Goal: Information Seeking & Learning: Check status

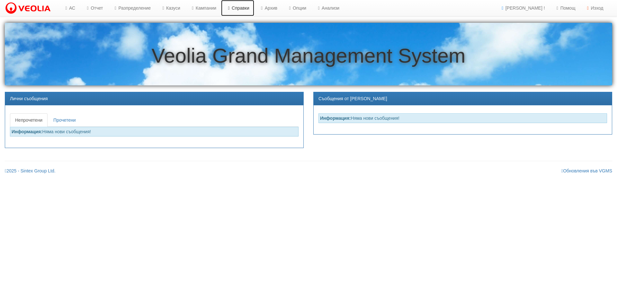
click at [254, 11] on link "Справки" at bounding box center [237, 8] width 33 height 16
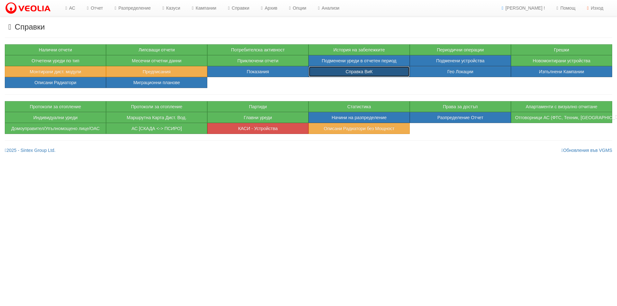
click at [373, 70] on button "Справка ВиК" at bounding box center [359, 71] width 101 height 11
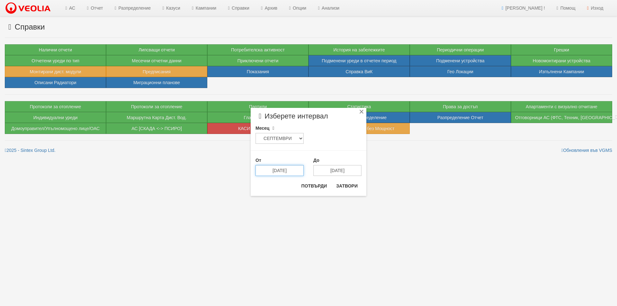
click at [285, 175] on input "[DATE]" at bounding box center [279, 170] width 48 height 11
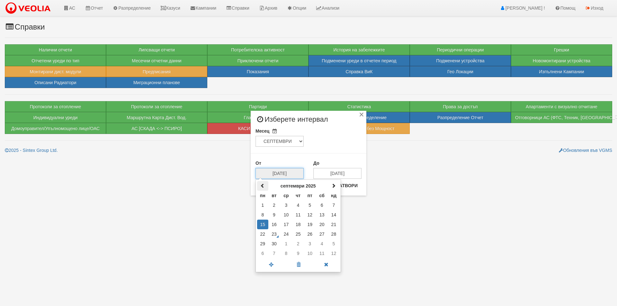
click at [265, 184] on span at bounding box center [262, 186] width 4 height 4
click at [321, 234] on td "23" at bounding box center [322, 234] width 12 height 10
type input "23/08/2025"
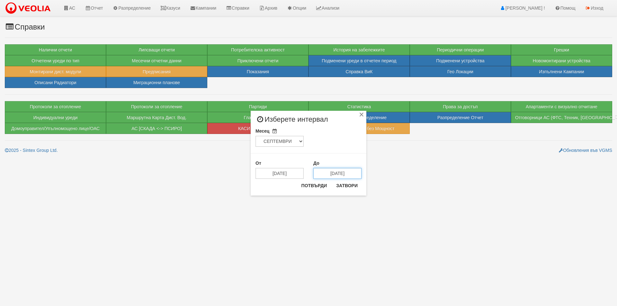
click at [343, 174] on input "[DATE]" at bounding box center [337, 173] width 48 height 11
click at [321, 187] on span at bounding box center [320, 186] width 4 height 4
click at [319, 235] on td "22" at bounding box center [320, 234] width 11 height 10
type input "[DATE]"
click at [316, 187] on button "Потвърди" at bounding box center [314, 186] width 33 height 10
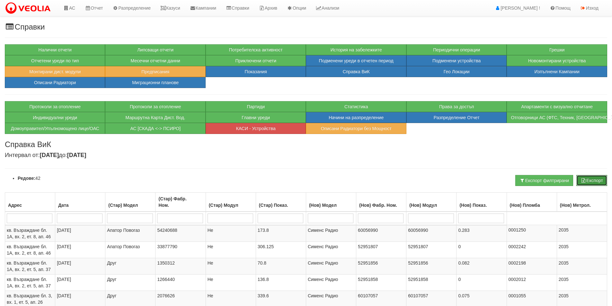
click at [593, 185] on button "Експорт" at bounding box center [592, 180] width 31 height 11
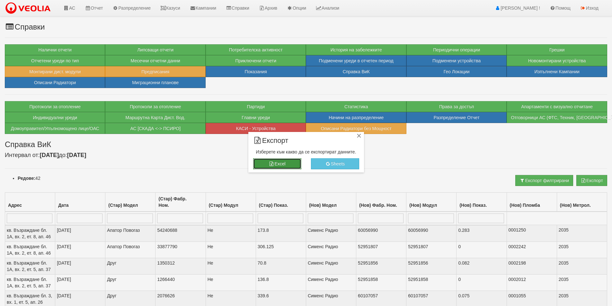
click at [282, 164] on button "Excel" at bounding box center [277, 163] width 48 height 11
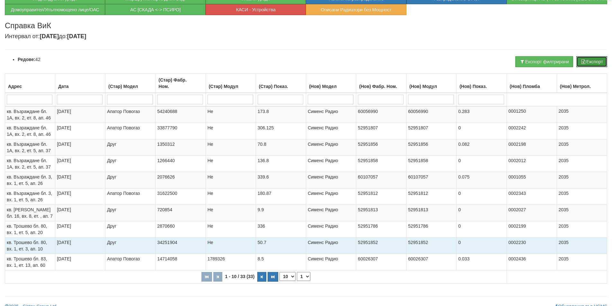
scroll to position [127, 0]
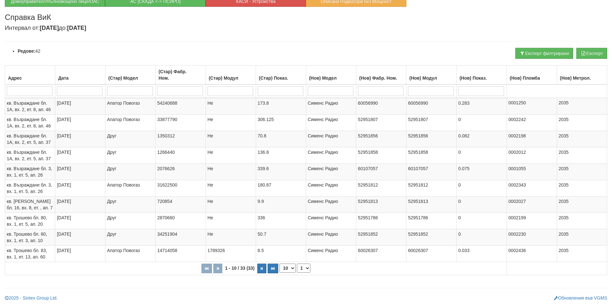
click at [289, 269] on select "10 20 30 40" at bounding box center [288, 268] width 16 height 9
select select "40"
click at [280, 273] on select "10 20 30 40" at bounding box center [288, 268] width 16 height 9
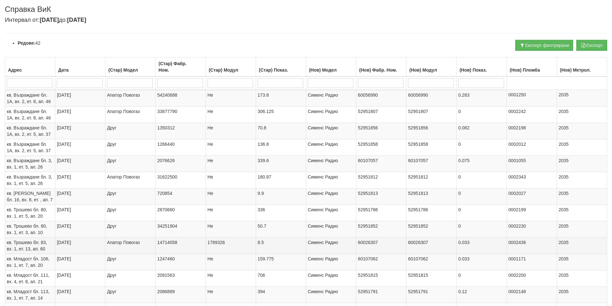
scroll to position [99, 0]
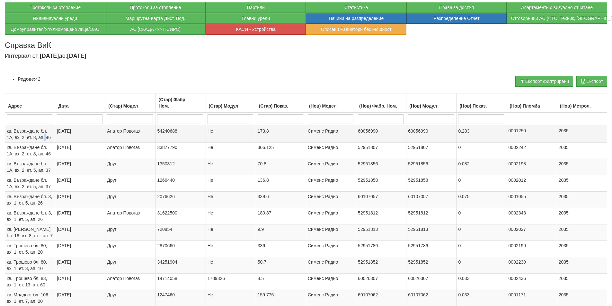
click at [45, 139] on span "кв. Възраждане бл. 1А, вх. 2, ет. 8, ап. 46" at bounding box center [29, 135] width 44 height 12
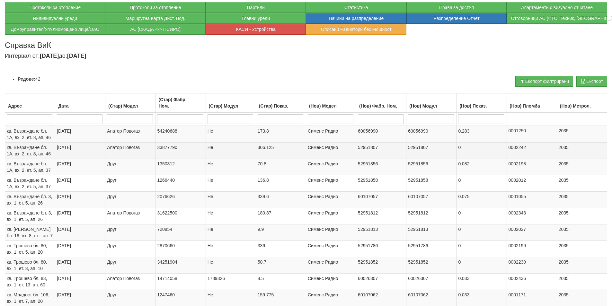
click at [45, 149] on span "кв. Възраждане бл. 1А, вх. 2, ет. 8, ап. 46" at bounding box center [29, 151] width 44 height 12
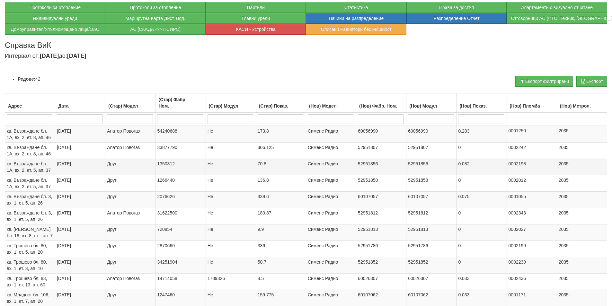
click at [42, 171] on span "кв. Възраждане бл. 1А, вх. 2, ет. 5, ап. 37" at bounding box center [29, 167] width 44 height 12
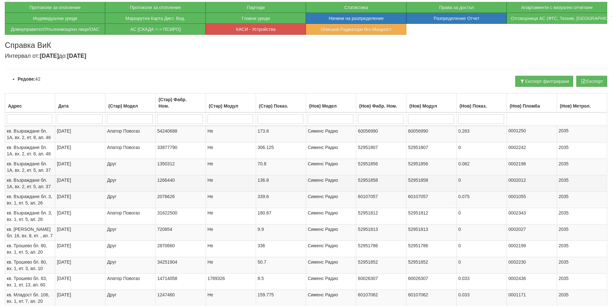
click at [36, 190] on td "кв. Възраждане бл. 1А, вх. 2, ет. 5, ап. 37" at bounding box center [30, 183] width 50 height 16
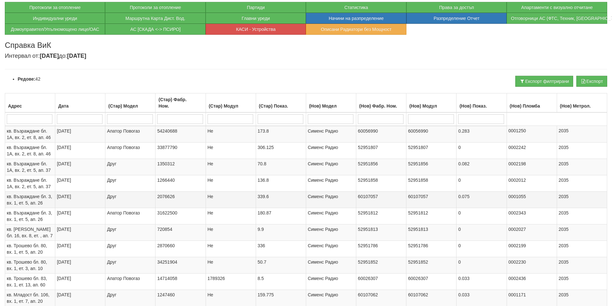
click at [43, 200] on td "кв. Възраждане бл. 3, вх. 1, ет. 5, ап. 26" at bounding box center [30, 200] width 50 height 16
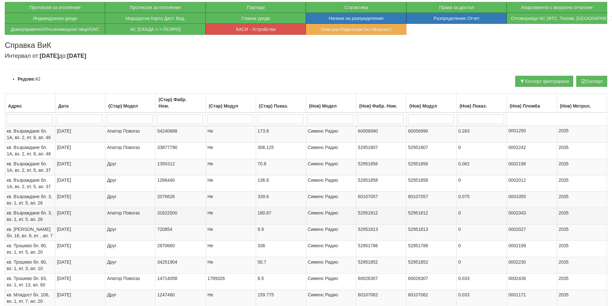
click at [41, 213] on span "кв. Възраждане бл. 3, вх. 1, ет. 5, ап. 26" at bounding box center [29, 217] width 45 height 12
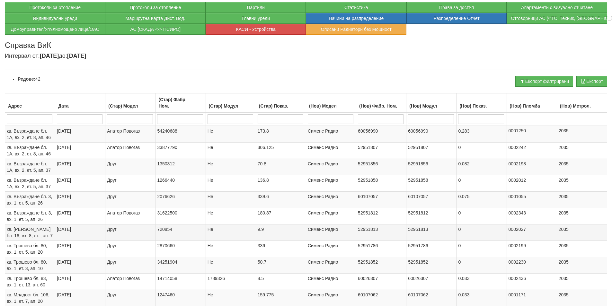
click at [33, 234] on span "кв. Орхид Хилс бл. 16, вх. 8, ет. , ап. 7" at bounding box center [30, 233] width 46 height 12
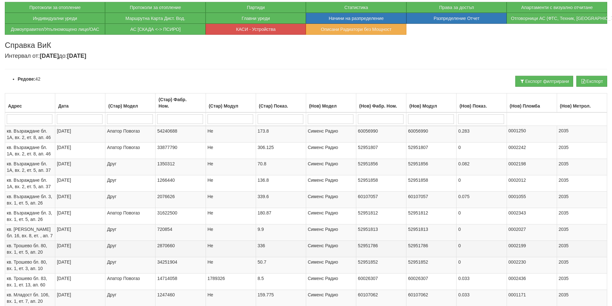
click at [32, 247] on span "кв. Трошево бл. 80, вх. 1, ет. 5, ап. 20" at bounding box center [27, 249] width 40 height 12
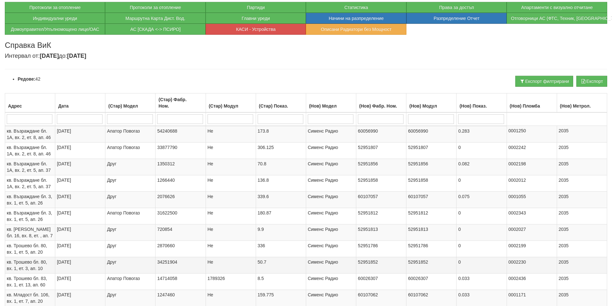
click at [40, 267] on span "кв. Трошево бл. 80, вх. 1, ет. 3, ап. 10" at bounding box center [27, 266] width 40 height 12
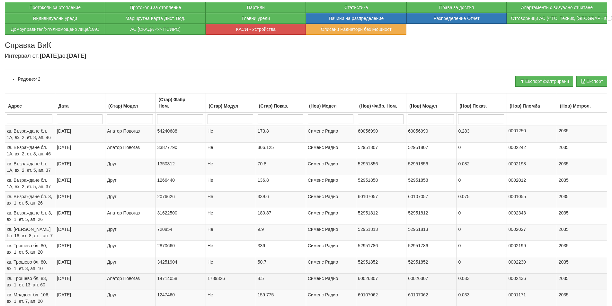
click at [40, 282] on td "кв. Трошево бл. 83, вх. 1, ет. 13, ап. 60" at bounding box center [30, 281] width 50 height 16
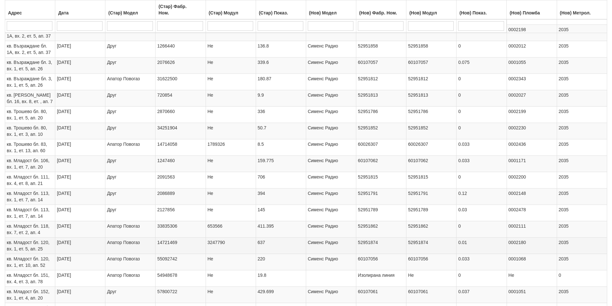
scroll to position [260, 0]
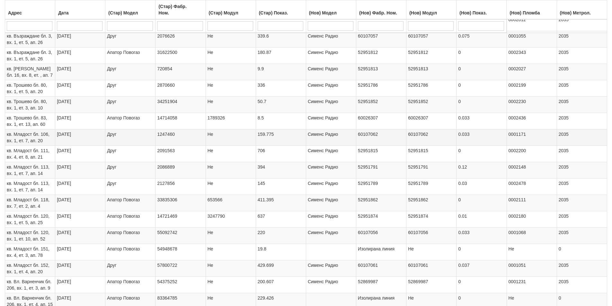
click at [33, 140] on span "кв. Младост бл. 106, вх. 1, ет. 7, ап. 20" at bounding box center [28, 138] width 43 height 12
click at [45, 172] on td "кв. Младост бл. 113, вх. 1, ет. 7, ап. 14" at bounding box center [30, 170] width 50 height 16
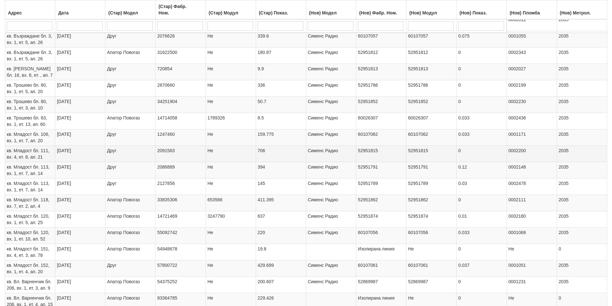
click at [41, 160] on td "кв. Младост бл. 111, вх. 4, ет. 8, ап. 21" at bounding box center [30, 154] width 50 height 16
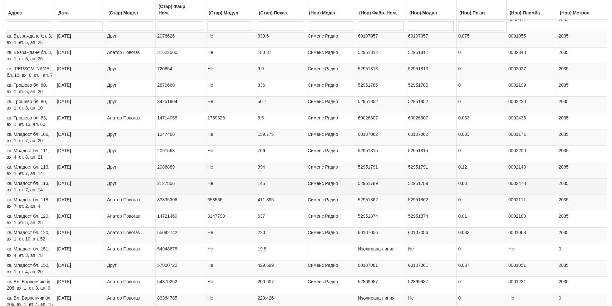
click at [43, 189] on td "кв. Младост бл. 113, вх. 1, ет. 7, ап. 14" at bounding box center [30, 186] width 50 height 16
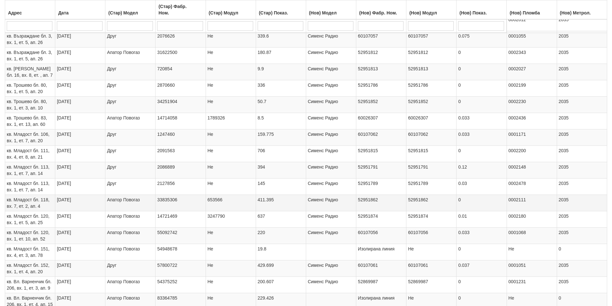
click at [46, 205] on td "кв. Младост бл. 118, вх. 7, ет. 2, ап. 4" at bounding box center [30, 203] width 50 height 16
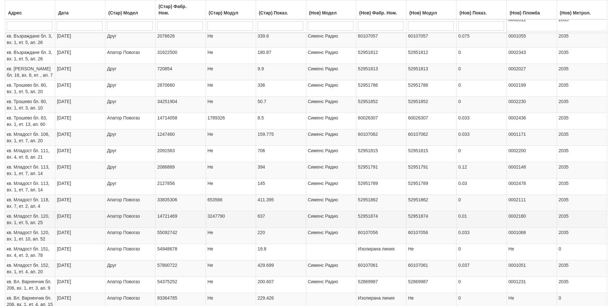
click at [47, 219] on td "кв. Младост бл. 120, вх. 1, ет. 5, ап. 25" at bounding box center [30, 219] width 50 height 16
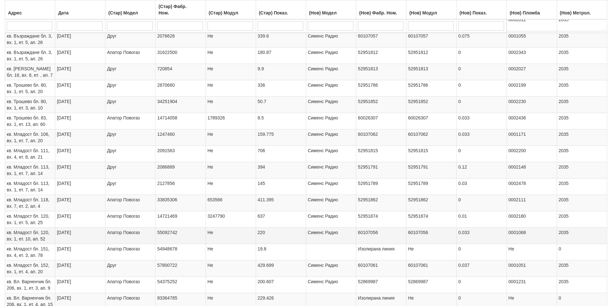
click at [46, 233] on span "кв. Младост бл. 120, вх. 1, ет. 10, ап. 52" at bounding box center [28, 236] width 43 height 12
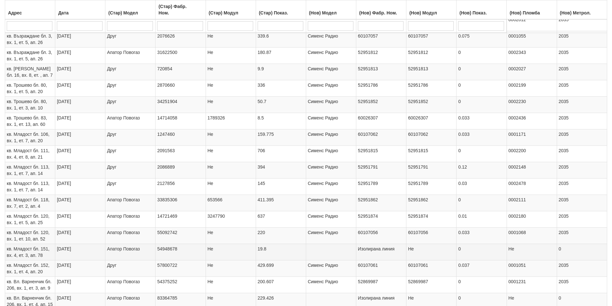
click at [48, 255] on td "кв. Младост бл. 151, вх. 4, ет. 3, ап. 78" at bounding box center [30, 252] width 50 height 16
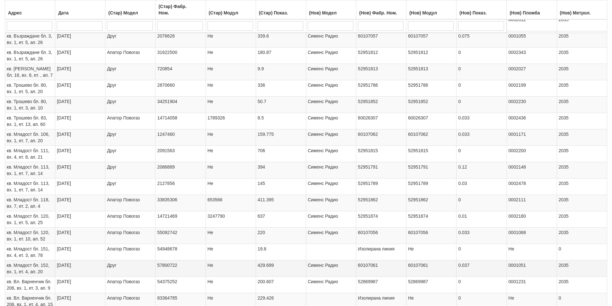
click at [40, 271] on span "кв. Младост бл. 152, вх. 1, ет. 4, ап. 20" at bounding box center [28, 269] width 43 height 12
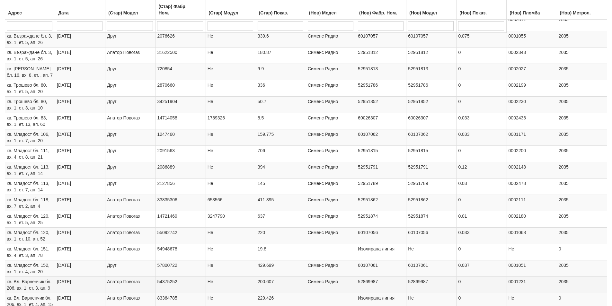
click at [42, 289] on span "кв. Вл. Варненчик бл. 206, вх. 1, ет. 3, ап. 9" at bounding box center [29, 285] width 45 height 12
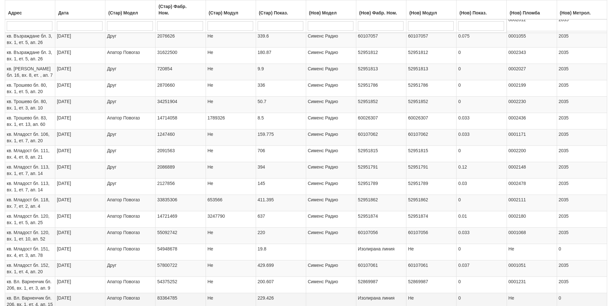
click at [44, 301] on td "кв. Вл. Варненчик бл. 206, вх. 1, ет. 4, ап. 15" at bounding box center [30, 301] width 50 height 16
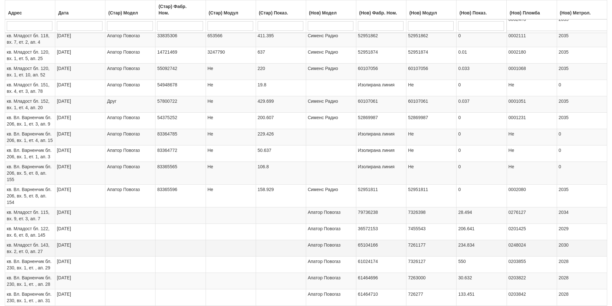
scroll to position [453, 0]
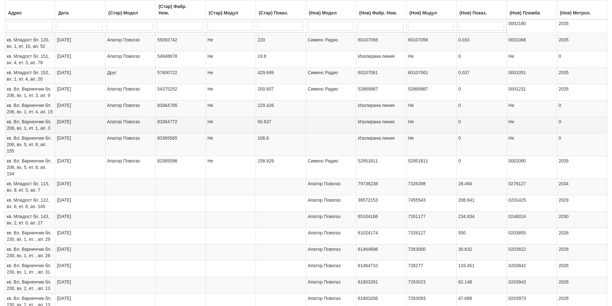
click at [42, 124] on span "кв. Вл. Варненчик бл. 206, вх. 1, ет. 1, ап. 3" at bounding box center [29, 125] width 45 height 12
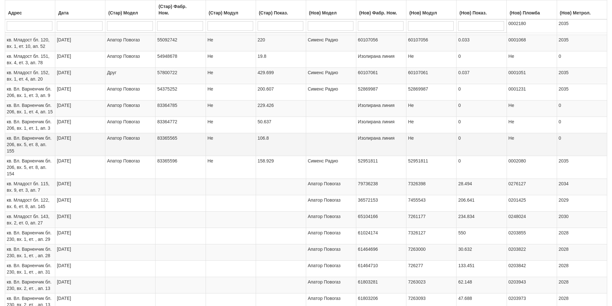
click at [40, 144] on span "кв. Вл. Варненчик бл. 206, вх. 5, ет. 8, ап. 155" at bounding box center [29, 145] width 45 height 18
click at [40, 188] on span "кв. Младост бл. 115, вх. 9, ет. 3, ап. 7" at bounding box center [28, 187] width 43 height 12
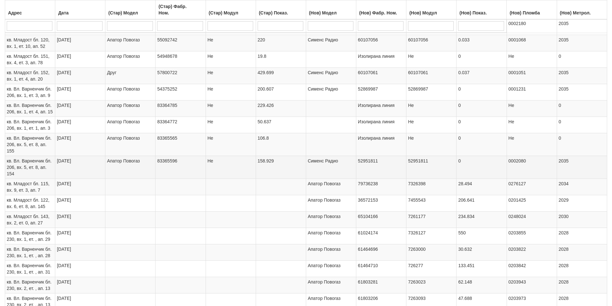
click at [26, 171] on td "кв. Вл. Варненчик бл. 206, вх. 5, ет. 8, ап. 154" at bounding box center [30, 167] width 50 height 23
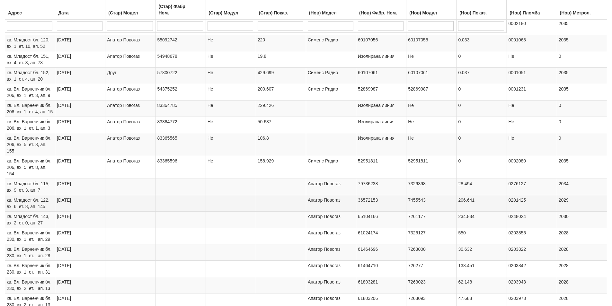
click at [38, 208] on span "кв. Младост бл. 122, вх. 6, ет. 8, ап. 145" at bounding box center [28, 204] width 43 height 12
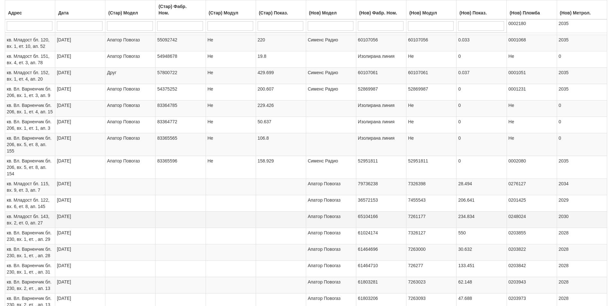
click at [44, 223] on td "кв. Младост бл. 143, вх. 2, ет. 0, ап. 27" at bounding box center [30, 219] width 50 height 16
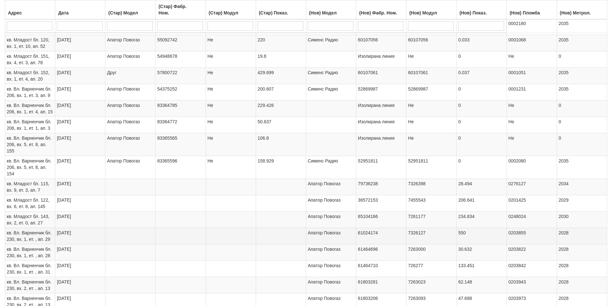
click at [52, 240] on td "кв. Вл. Варненчик бл. 230, вх. 1, ет. , ап. 29" at bounding box center [30, 236] width 50 height 16
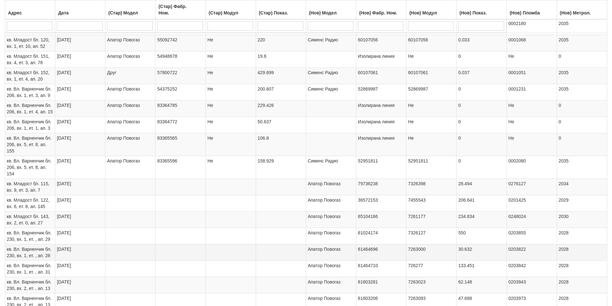
click at [50, 252] on span "кв. Вл. Варненчик бл. 230, вх. 1, ет. , ап. 28" at bounding box center [29, 253] width 45 height 12
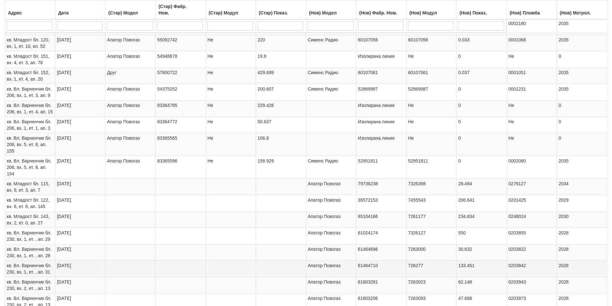
click at [45, 270] on span "кв. Вл. Варненчик бл. 230, вх. 1, ет. , ап. 31" at bounding box center [29, 269] width 45 height 12
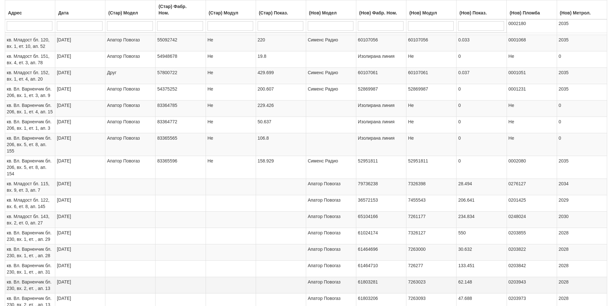
click at [42, 282] on span "кв. Вл. Варненчик бл. 230, вх. 2, ет. , ап. 13" at bounding box center [29, 286] width 45 height 12
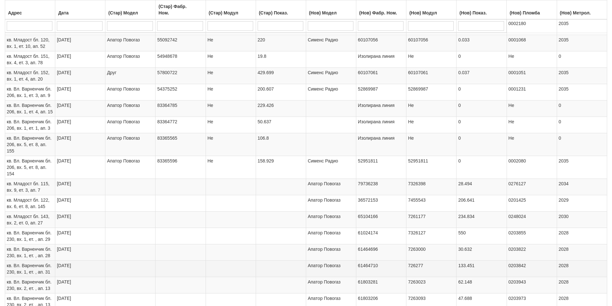
scroll to position [517, 0]
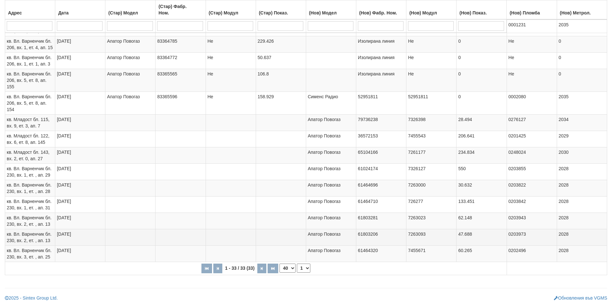
click at [49, 239] on span "кв. Вл. Варненчик бл. 230, вх. 2, ет. , ап. 13" at bounding box center [29, 238] width 45 height 12
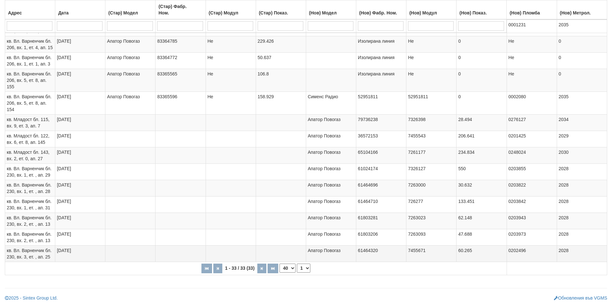
click at [43, 257] on span "кв. Вл. Варненчик бл. 230, вх. 3, ет. , ап. 25" at bounding box center [29, 254] width 45 height 12
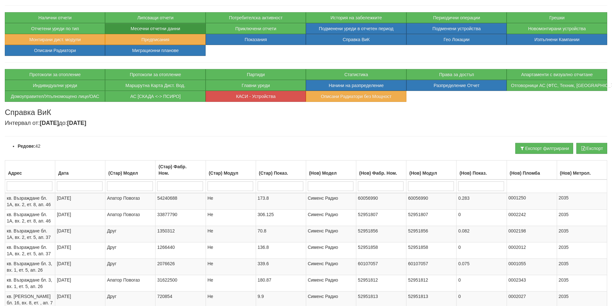
scroll to position [3, 0]
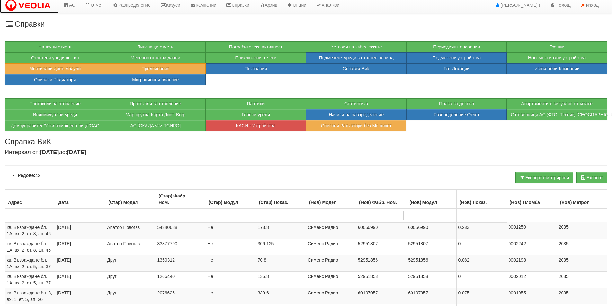
click at [32, 6] on img at bounding box center [29, 5] width 49 height 13
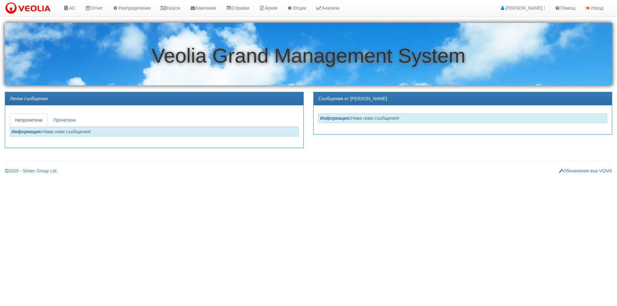
drag, startPoint x: 58, startPoint y: 241, endPoint x: 48, endPoint y: 246, distance: 11.2
click at [55, 179] on html "АС Отчет Настройки Период Глобални Параметри Сваляне Отчетни Карти Нулиране УДР" at bounding box center [308, 89] width 617 height 179
click at [164, 6] on icon at bounding box center [163, 8] width 6 height 4
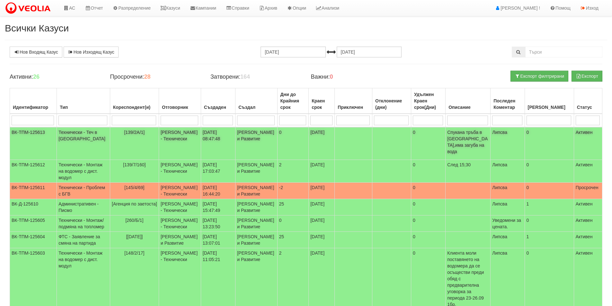
click at [121, 150] on td "[139/2А/1]" at bounding box center [134, 143] width 49 height 33
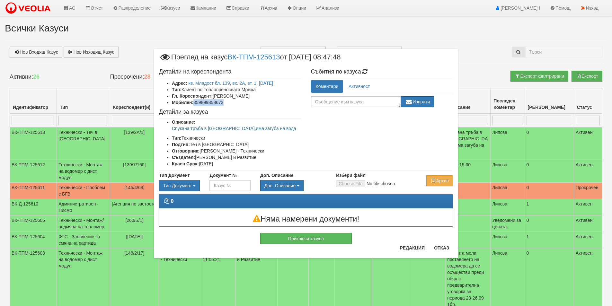
drag, startPoint x: 233, startPoint y: 101, endPoint x: 194, endPoint y: 101, distance: 38.9
click at [194, 101] on li "Мобилен: 359899858673" at bounding box center [237, 102] width 130 height 6
copy li "359899858673"
drag, startPoint x: 257, startPoint y: 129, endPoint x: 167, endPoint y: 128, distance: 90.3
click at [167, 128] on ul "Описание: Спукана тръба в [GEOGRAPHIC_DATA],има загуба на вода Тип: Технически …" at bounding box center [230, 143] width 142 height 48
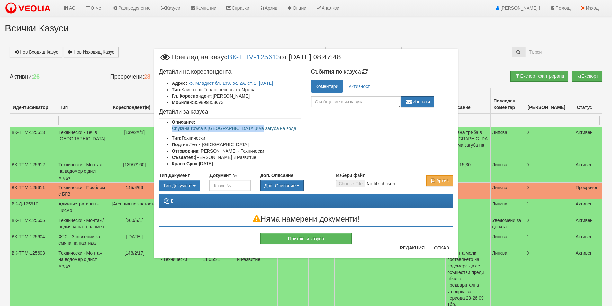
copy p "Спукана тръба в [GEOGRAPHIC_DATA],има загуба на вода"
click at [443, 245] on div "× Преглед на казус ВК-ТПМ-125613 от [DATE] 08:47:48 Детайли на кореспондента Ад…" at bounding box center [306, 154] width 304 height 210
click at [447, 248] on button "Отказ" at bounding box center [441, 248] width 23 height 10
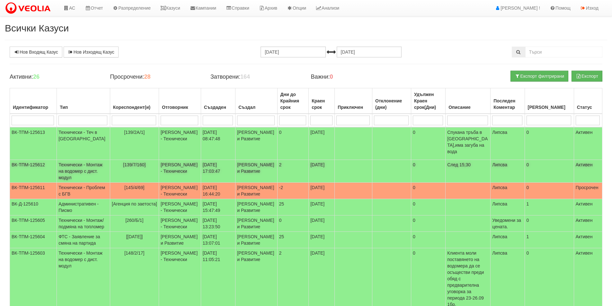
click at [161, 175] on td "[PERSON_NAME] - Технически" at bounding box center [180, 171] width 42 height 23
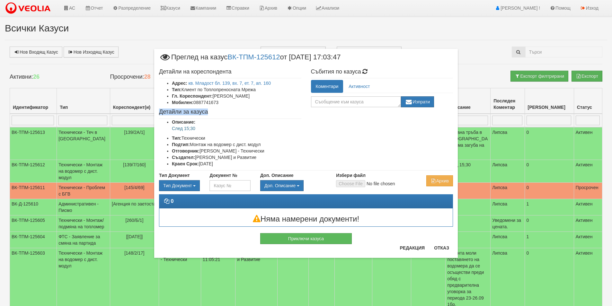
drag, startPoint x: 227, startPoint y: 105, endPoint x: 212, endPoint y: 111, distance: 16.2
click at [212, 111] on div "Детайли на кореспондента Адрес: кв. Младост бл. 139, вх. 7, ет. 7, ап. 160 Тип:…" at bounding box center [230, 118] width 152 height 105
click at [212, 110] on h4 "Детайли за казуса" at bounding box center [230, 112] width 142 height 6
click at [236, 106] on li "Мобилен: 0887741673" at bounding box center [237, 102] width 130 height 6
drag, startPoint x: 229, startPoint y: 101, endPoint x: 195, endPoint y: 101, distance: 34.7
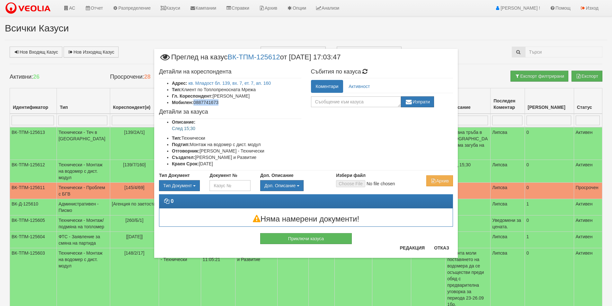
click at [195, 101] on li "Мобилен: 0887741673" at bounding box center [237, 102] width 130 height 6
copy li "0887741673"
click at [436, 248] on button "Отказ" at bounding box center [441, 248] width 23 height 10
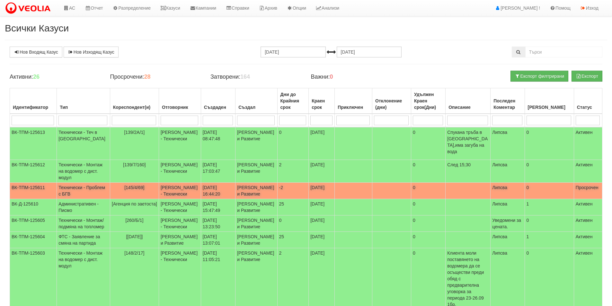
click at [169, 199] on td "[PERSON_NAME] - Технически" at bounding box center [180, 191] width 42 height 16
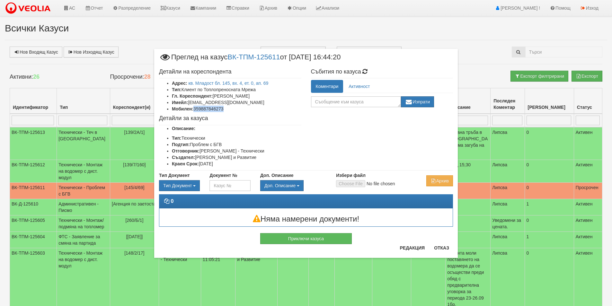
drag, startPoint x: 230, startPoint y: 110, endPoint x: 195, endPoint y: 111, distance: 35.4
click at [195, 111] on li "Мобилен: 359887846273" at bounding box center [237, 109] width 130 height 6
copy li "359887846273"
drag, startPoint x: 445, startPoint y: 249, endPoint x: 438, endPoint y: 249, distance: 7.4
click at [445, 249] on button "Отказ" at bounding box center [441, 248] width 23 height 10
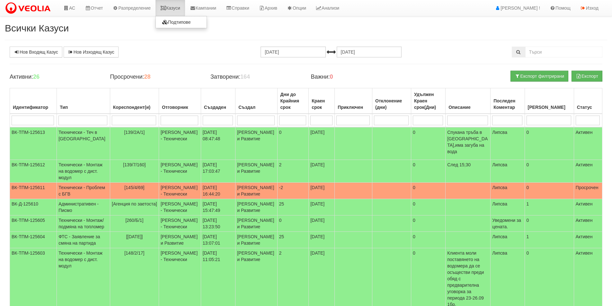
click at [185, 5] on link "Казуси" at bounding box center [171, 8] width 30 height 16
